Goal: Feedback & Contribution: Contribute content

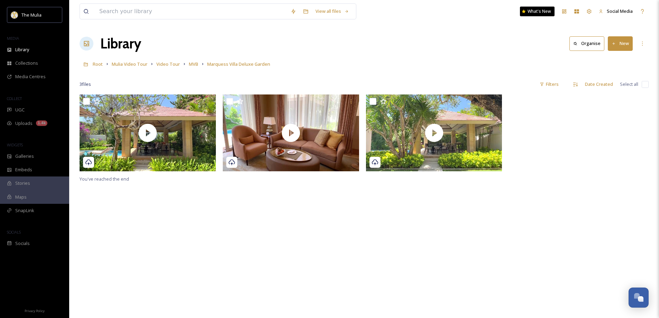
click at [619, 44] on button "New" at bounding box center [620, 43] width 25 height 14
click at [605, 58] on div "File Upload" at bounding box center [612, 59] width 39 height 13
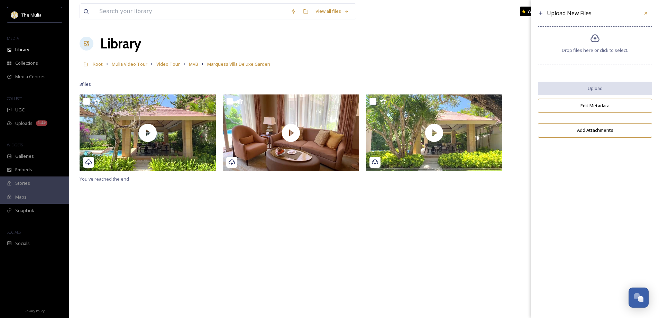
click at [610, 49] on span "Drop files here or click to select." at bounding box center [595, 50] width 66 height 7
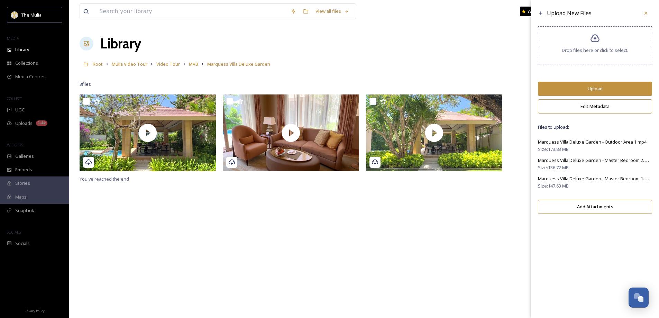
click at [590, 90] on button "Upload" at bounding box center [595, 89] width 114 height 14
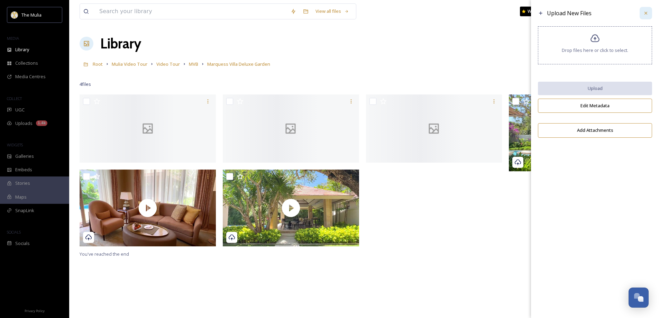
click at [644, 11] on icon at bounding box center [646, 13] width 6 height 6
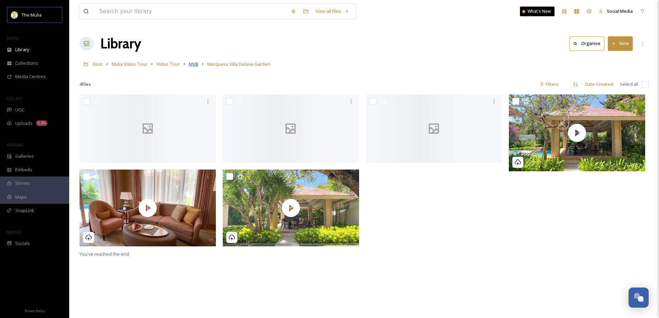
click at [192, 64] on span "MVB" at bounding box center [193, 64] width 9 height 6
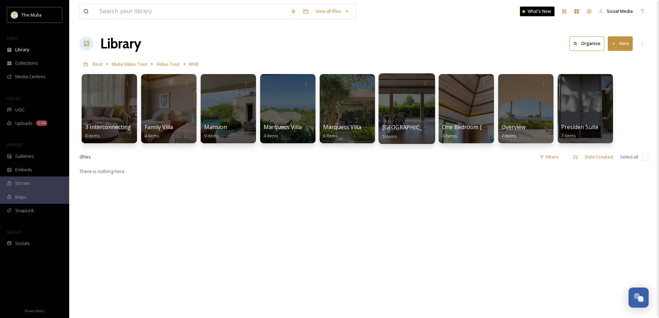
click at [401, 127] on span "[GEOGRAPHIC_DATA]" at bounding box center [410, 127] width 57 height 8
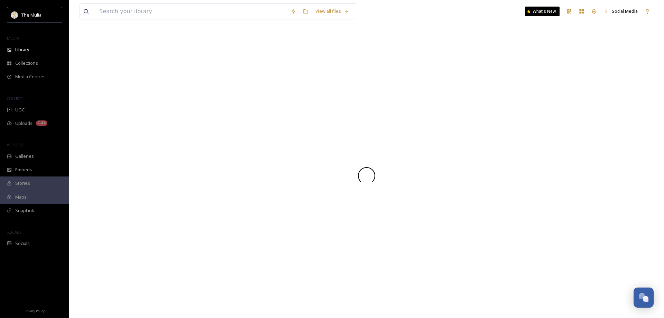
click at [401, 127] on div at bounding box center [367, 175] width 574 height 285
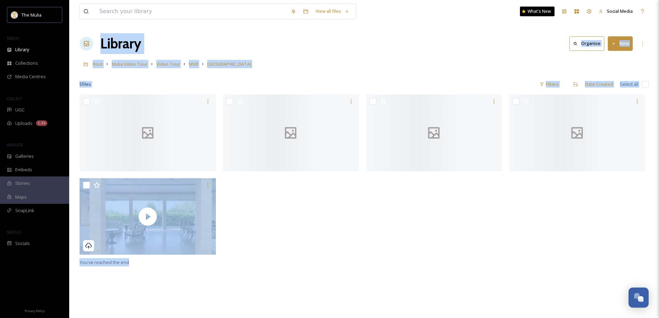
click at [458, 272] on div "You've reached the end" at bounding box center [364, 253] width 569 height 318
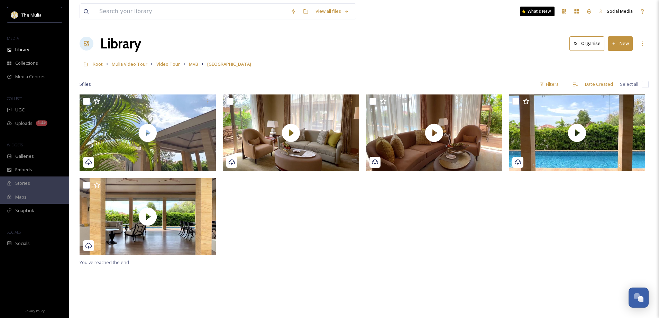
click at [619, 43] on button "New" at bounding box center [620, 43] width 25 height 14
click at [613, 57] on span "File Upload" at bounding box center [616, 59] width 23 height 7
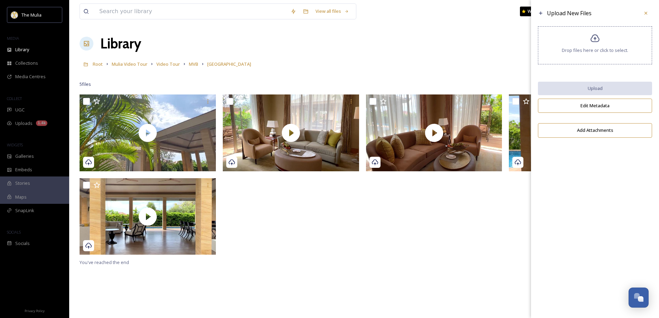
click at [582, 51] on span "Drop files here or click to select." at bounding box center [595, 50] width 66 height 7
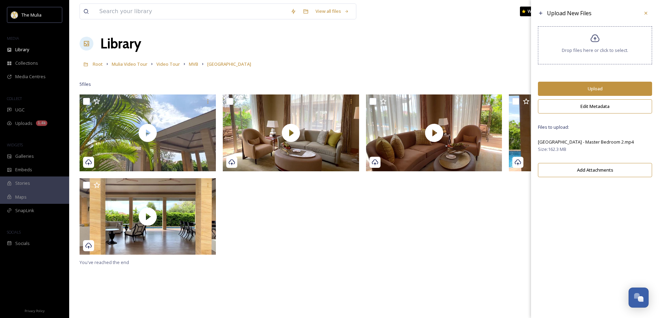
click at [588, 89] on button "Upload" at bounding box center [595, 89] width 114 height 14
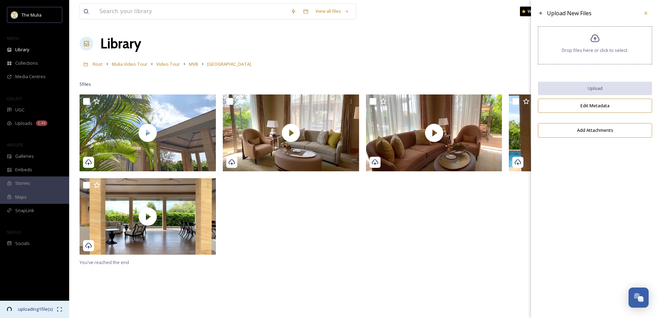
click at [32, 314] on div "uploading 1 file(s)" at bounding box center [34, 309] width 69 height 17
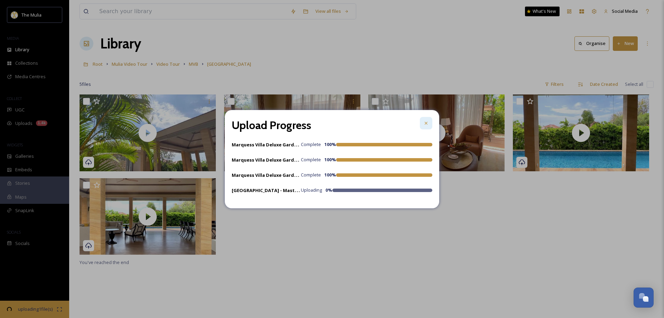
click at [426, 124] on icon at bounding box center [426, 123] width 6 height 6
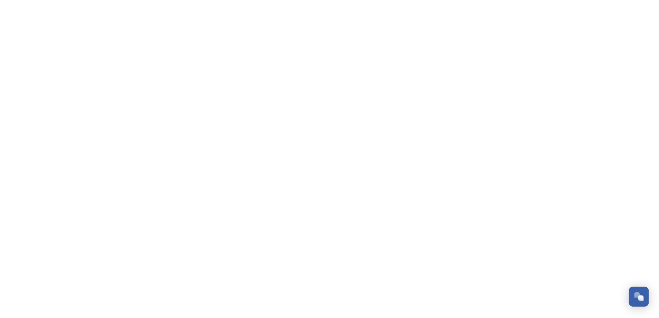
scroll to position [993, 0]
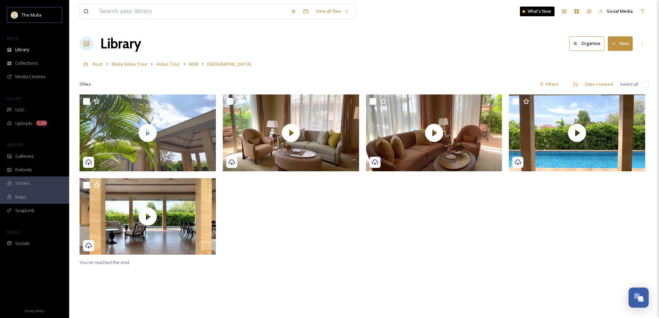
click at [623, 45] on button "New" at bounding box center [620, 43] width 25 height 14
click at [604, 56] on div "File Upload" at bounding box center [612, 59] width 39 height 13
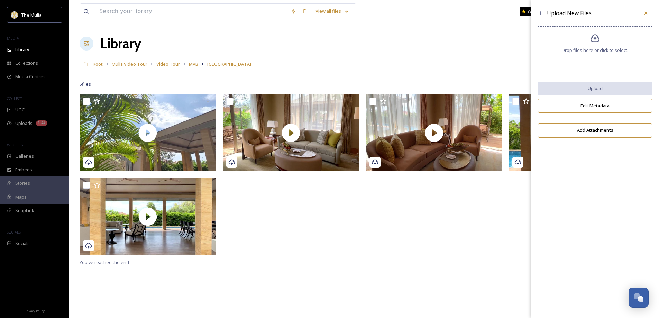
click at [593, 57] on div "Drop files here or click to select." at bounding box center [595, 45] width 114 height 38
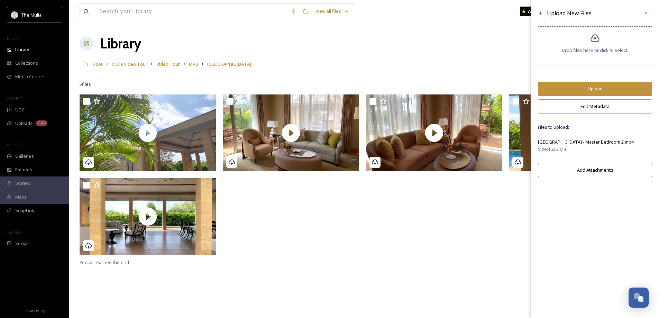
click at [589, 89] on button "Upload" at bounding box center [595, 89] width 114 height 14
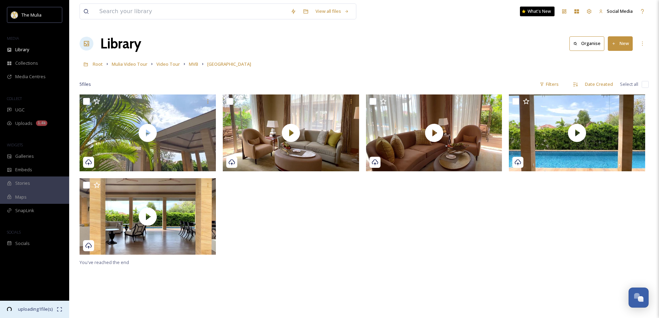
click at [56, 308] on span "uploading 1 file(s)" at bounding box center [34, 309] width 43 height 7
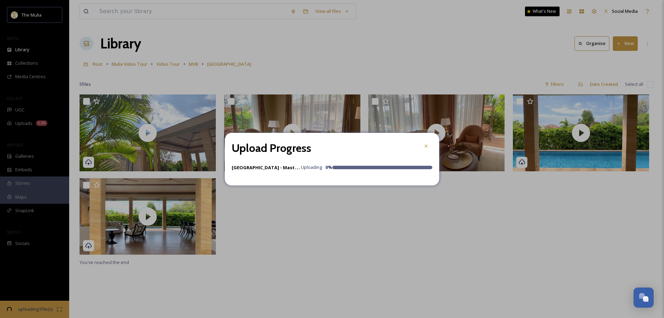
click at [309, 171] on div "Marquess Villa Garden - Master Bedroom 2.mp4 Uploading 0 %" at bounding box center [282, 167] width 100 height 8
drag, startPoint x: 309, startPoint y: 171, endPoint x: 366, endPoint y: 161, distance: 57.9
click at [309, 171] on div "Marquess Villa Garden - Master Bedroom 2.mp4 Uploading 0 %" at bounding box center [282, 167] width 100 height 8
click at [426, 146] on icon at bounding box center [426, 145] width 3 height 3
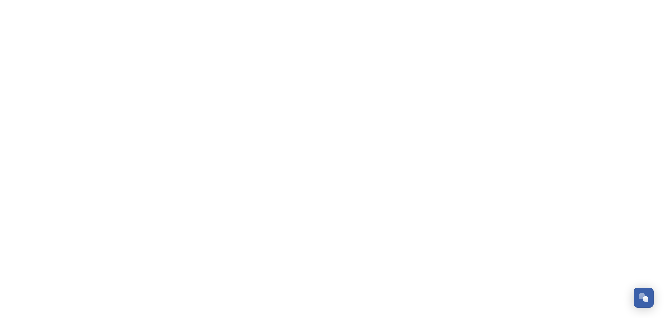
scroll to position [1007, 0]
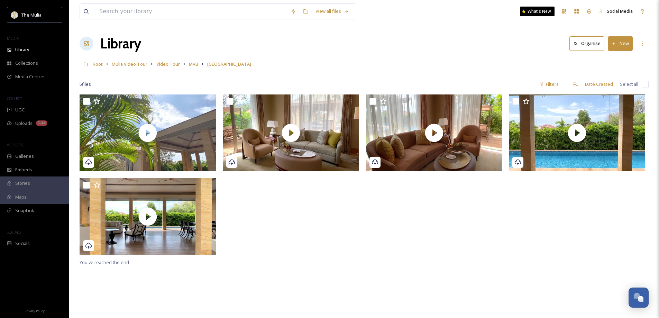
click at [611, 46] on icon at bounding box center [613, 43] width 4 height 4
click at [611, 59] on span "File Upload" at bounding box center [616, 59] width 23 height 7
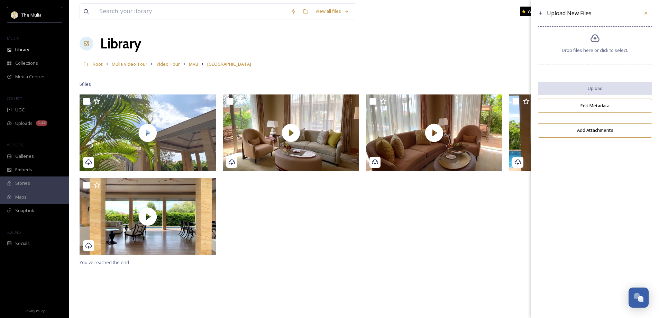
click at [640, 55] on div "Drop files here or click to select." at bounding box center [595, 45] width 114 height 38
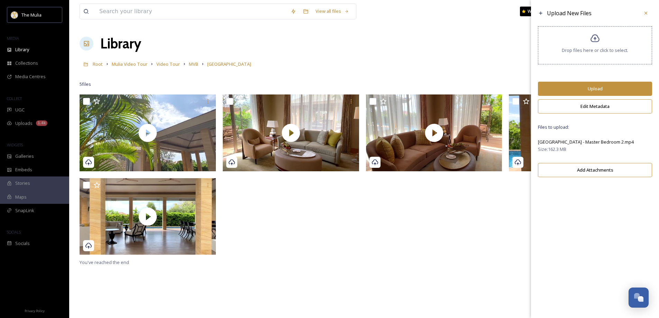
click at [582, 86] on button "Upload" at bounding box center [595, 89] width 114 height 14
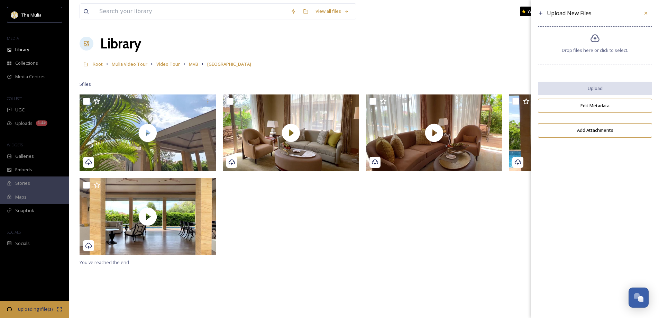
click at [585, 50] on span "Drop files here or click to select." at bounding box center [595, 50] width 66 height 7
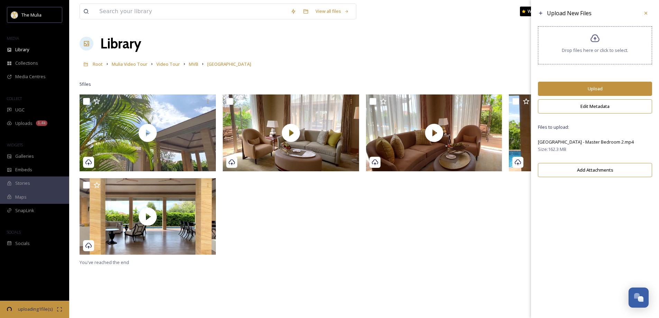
click at [588, 88] on button "Upload" at bounding box center [595, 89] width 114 height 14
